Goal: Check status: Check status

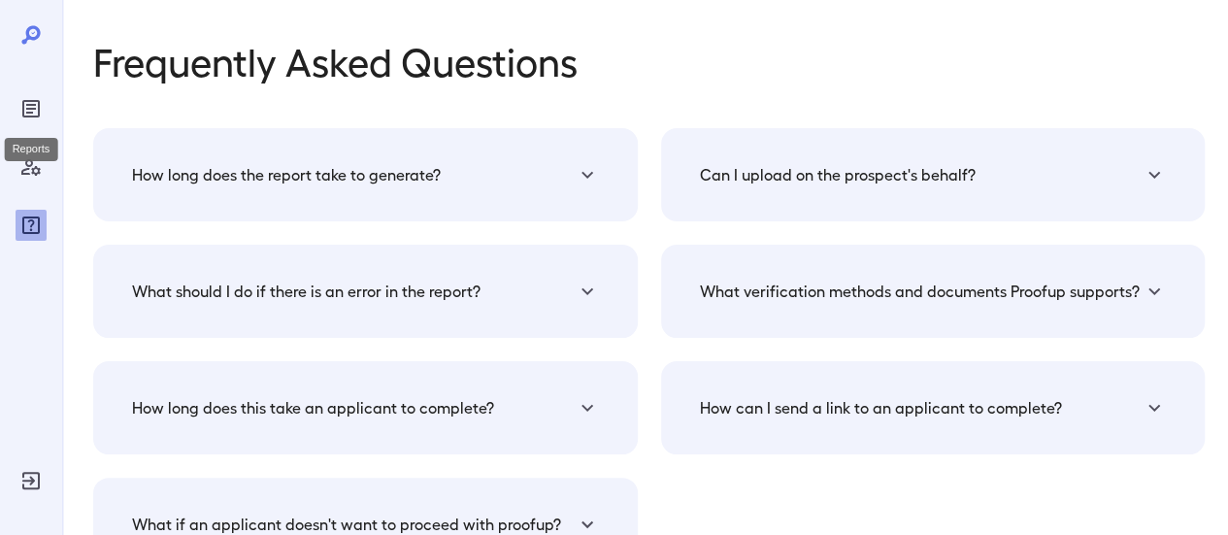
click at [30, 102] on icon "Reports" at bounding box center [30, 108] width 23 height 23
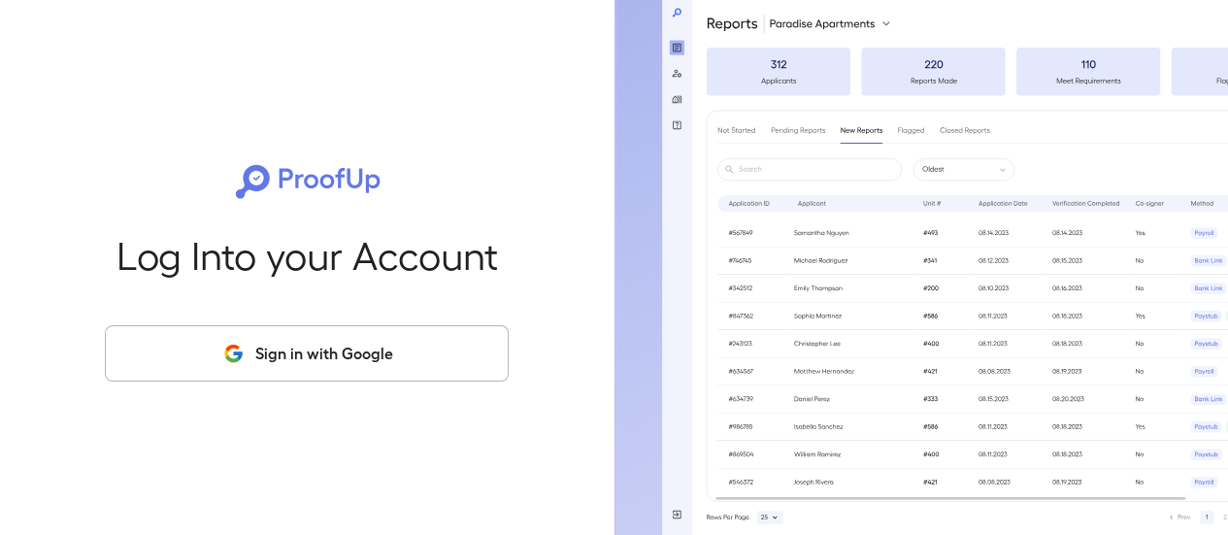
click at [379, 337] on button "Sign in with Google" at bounding box center [307, 353] width 404 height 56
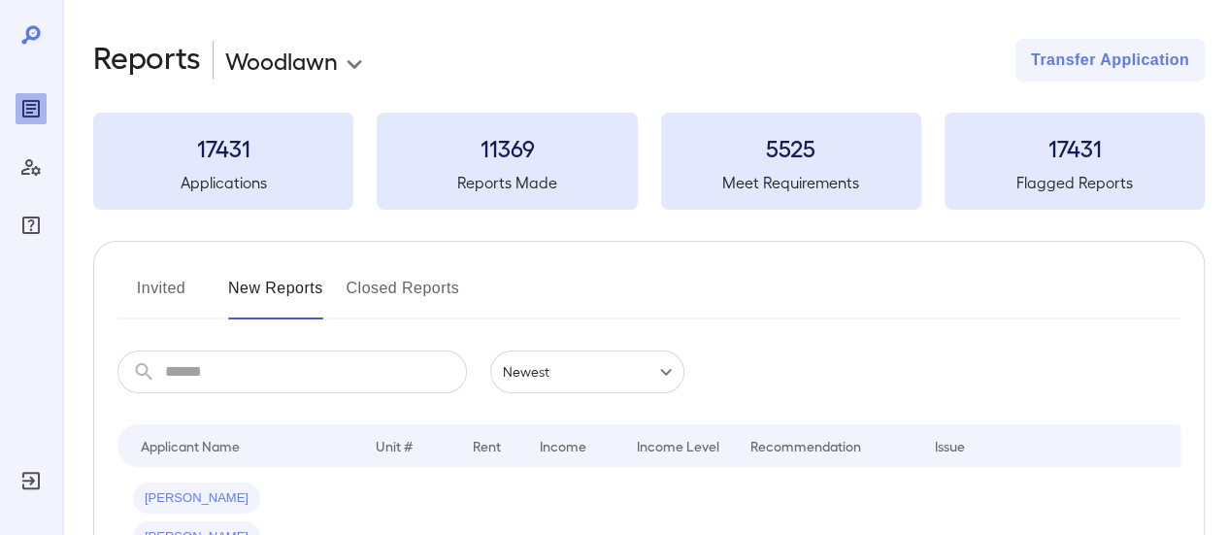
click at [164, 279] on button "Invited" at bounding box center [160, 296] width 87 height 47
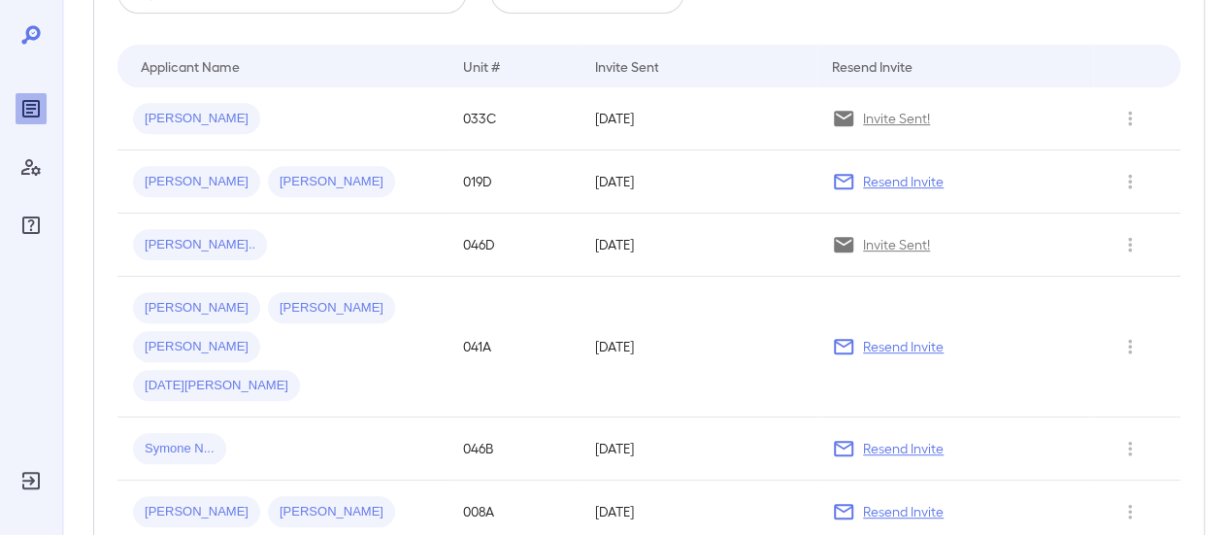
scroll to position [388, 0]
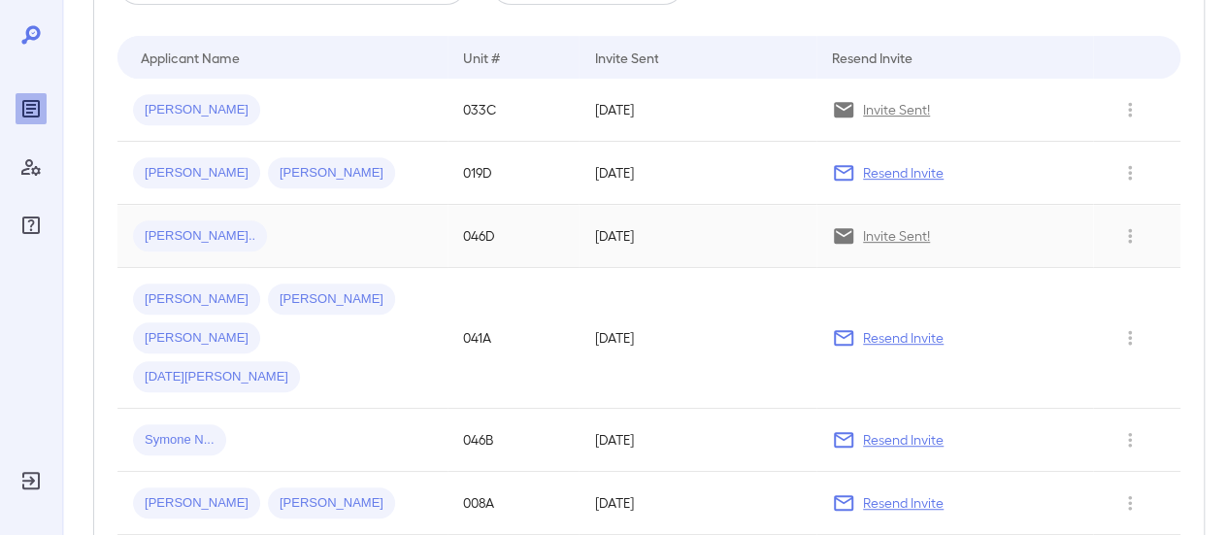
click at [161, 232] on span "Jocelyn N..." at bounding box center [200, 236] width 134 height 18
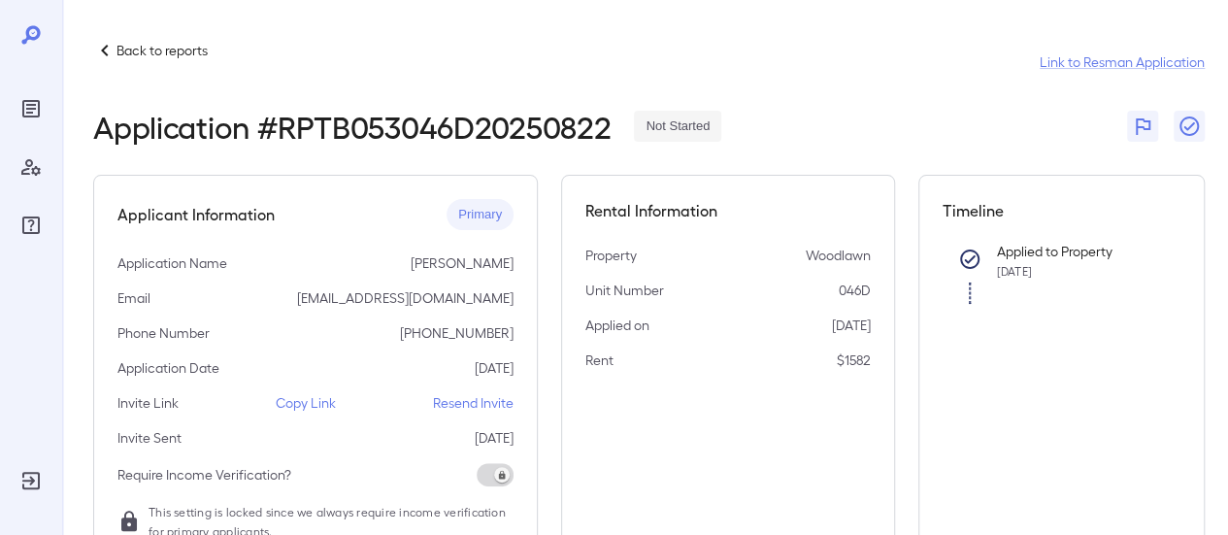
click at [102, 49] on icon at bounding box center [104, 51] width 7 height 12
